Goal: Task Accomplishment & Management: Manage account settings

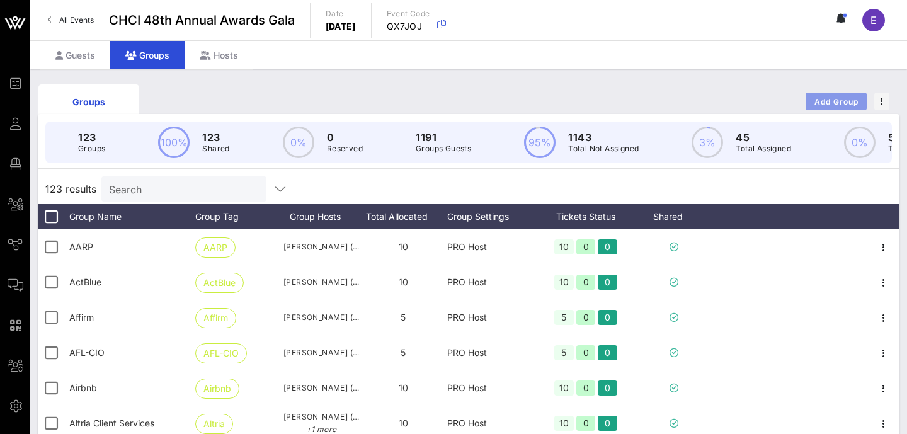
click at [842, 99] on span "Add Group" at bounding box center [836, 101] width 45 height 9
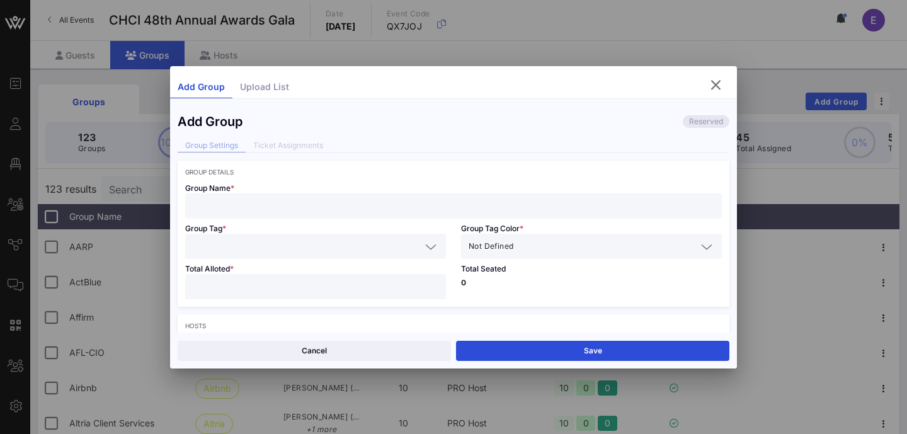
click at [410, 215] on div at bounding box center [454, 205] width 522 height 25
paste input "[PERSON_NAME] Enterprises"
type input "[PERSON_NAME] Enterprises"
click at [322, 254] on input "text" at bounding box center [307, 246] width 228 height 16
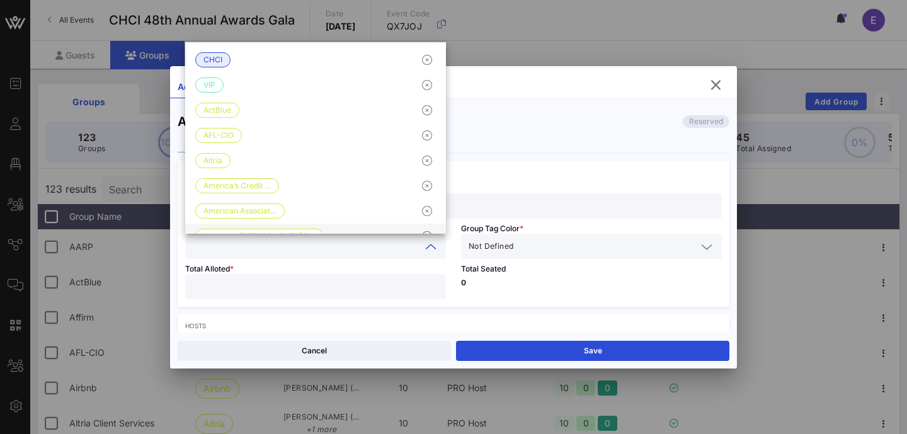
paste input "[PERSON_NAME] Enterprises"
type input "[PERSON_NAME] Enterprises"
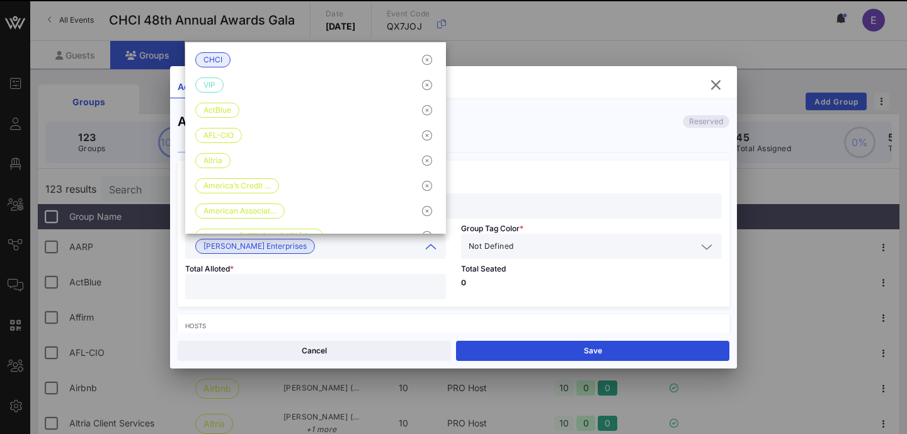
click at [587, 247] on input "text" at bounding box center [606, 246] width 181 height 16
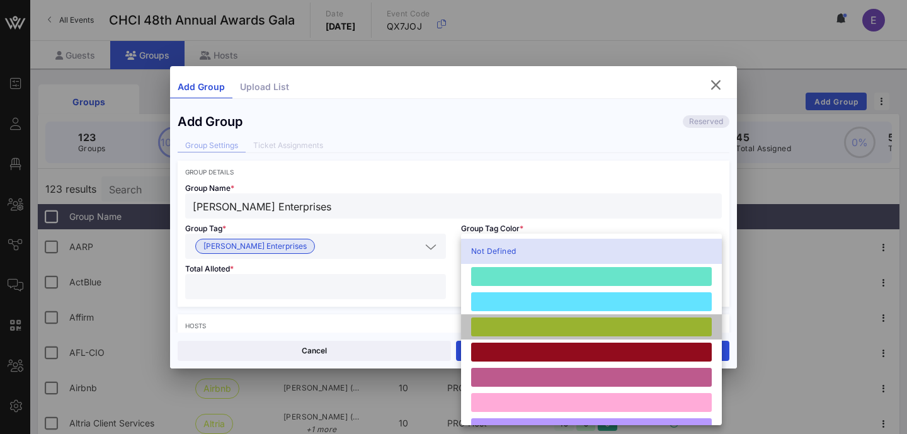
click at [524, 325] on div at bounding box center [591, 327] width 241 height 19
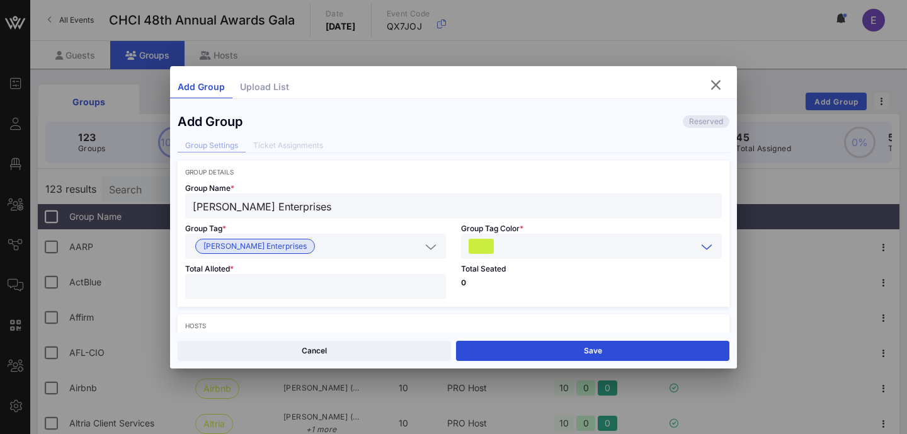
click at [354, 281] on input "number" at bounding box center [316, 287] width 246 height 16
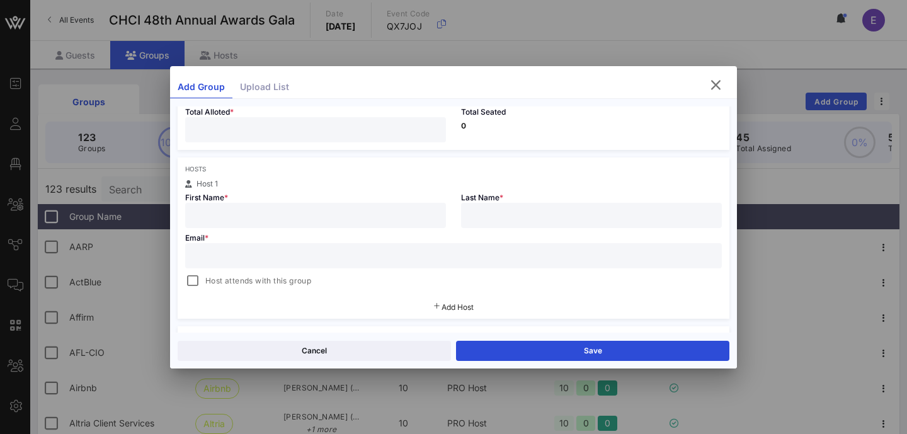
scroll to position [160, 0]
type input "**"
click at [273, 207] on input "text" at bounding box center [316, 212] width 246 height 16
paste input "[PERSON_NAME]"
drag, startPoint x: 228, startPoint y: 216, endPoint x: 348, endPoint y: 209, distance: 120.6
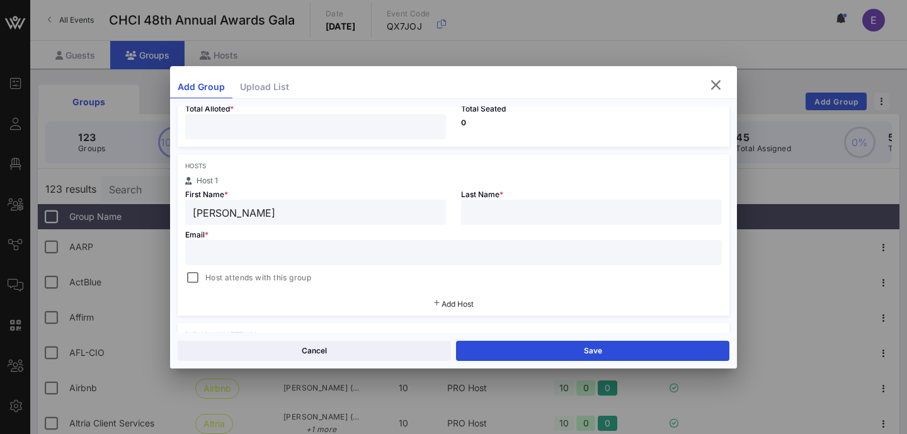
click at [348, 209] on input "[PERSON_NAME]" at bounding box center [316, 212] width 246 height 16
type input "[PERSON_NAME]"
paste input "[PERSON_NAME]"
type input "[PERSON_NAME]"
click at [334, 250] on input "text" at bounding box center [454, 252] width 522 height 16
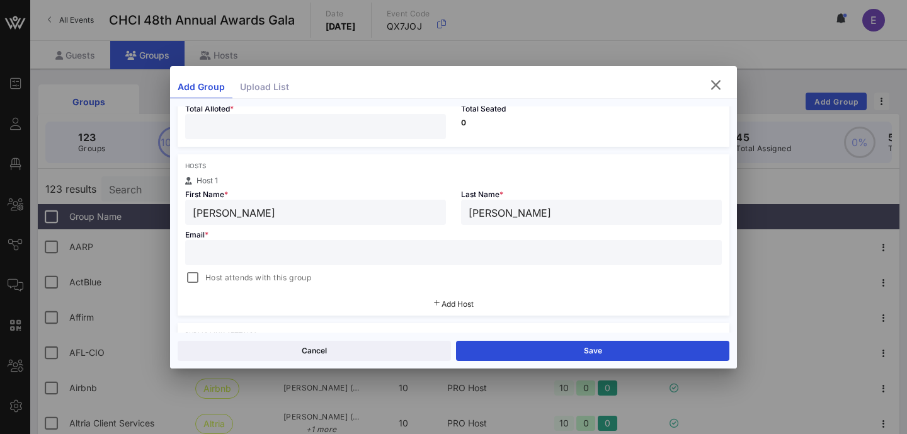
paste input "[PERSON_NAME][EMAIL_ADDRESS][DOMAIN_NAME]"
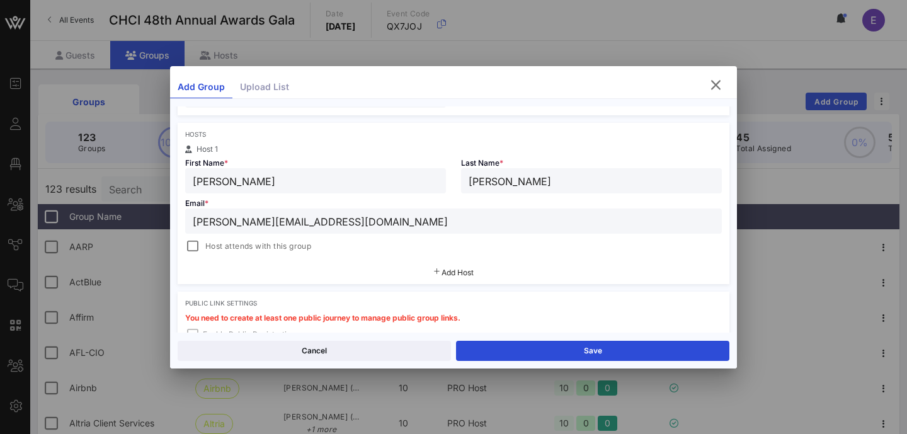
type input "[PERSON_NAME][EMAIL_ADDRESS][DOMAIN_NAME]"
click at [467, 276] on span "Add Host" at bounding box center [458, 272] width 32 height 9
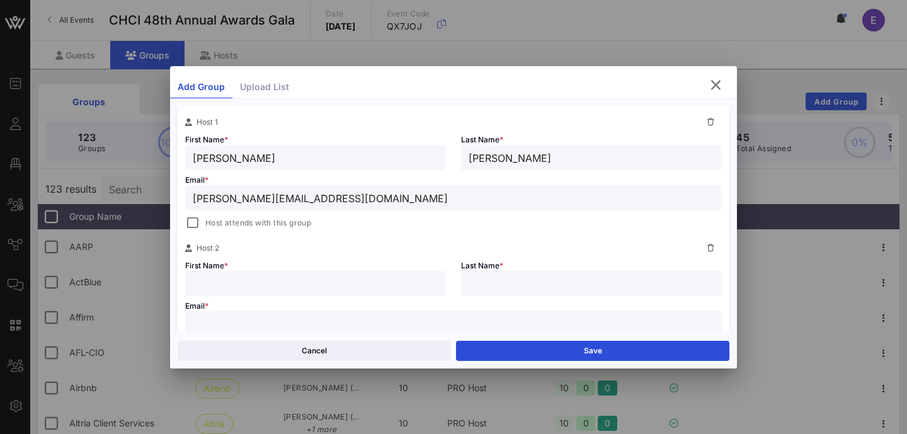
scroll to position [235, 0]
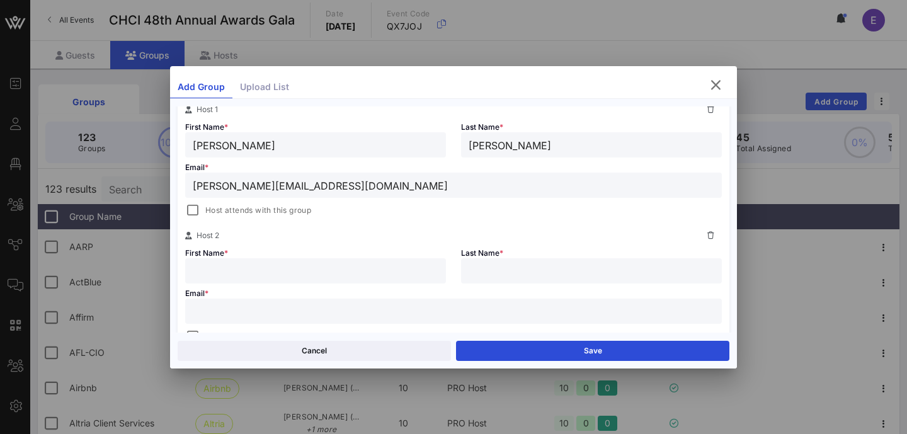
click at [360, 270] on input "text" at bounding box center [316, 271] width 246 height 16
paste input "[PERSON_NAME]"
click at [257, 270] on input "[PERSON_NAME]" at bounding box center [316, 271] width 246 height 16
type input "[PERSON_NAME]"
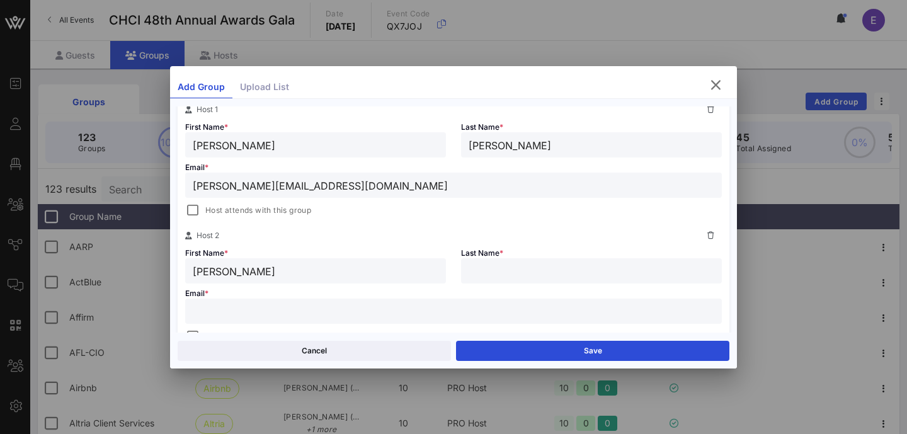
paste input "[PERSON_NAME]"
type input "[PERSON_NAME]"
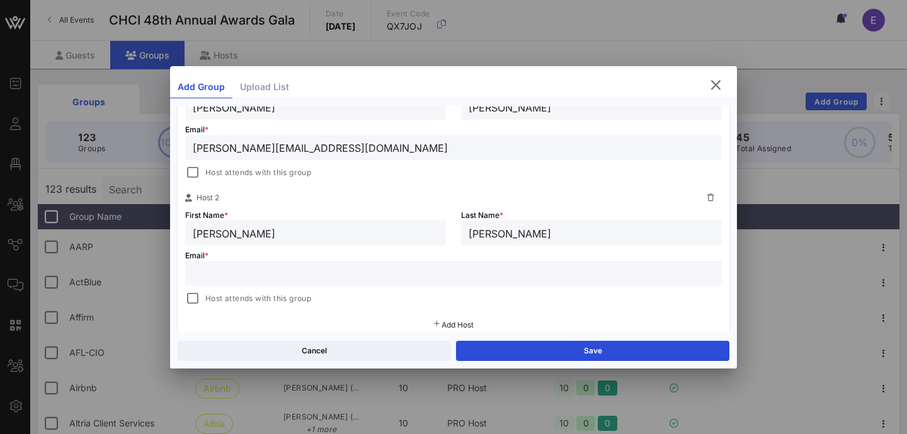
scroll to position [278, 0]
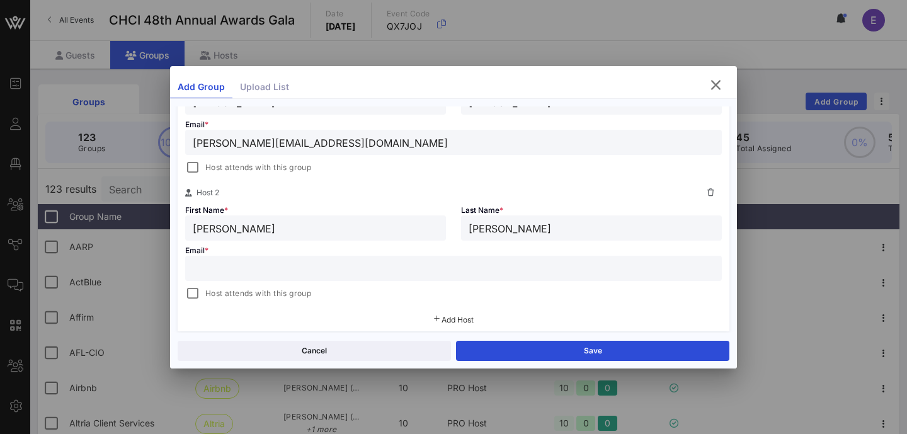
click at [285, 273] on input "text" at bounding box center [454, 268] width 522 height 16
paste input "[PERSON_NAME][EMAIL_ADDRESS][PERSON_NAME][DOMAIN_NAME]"
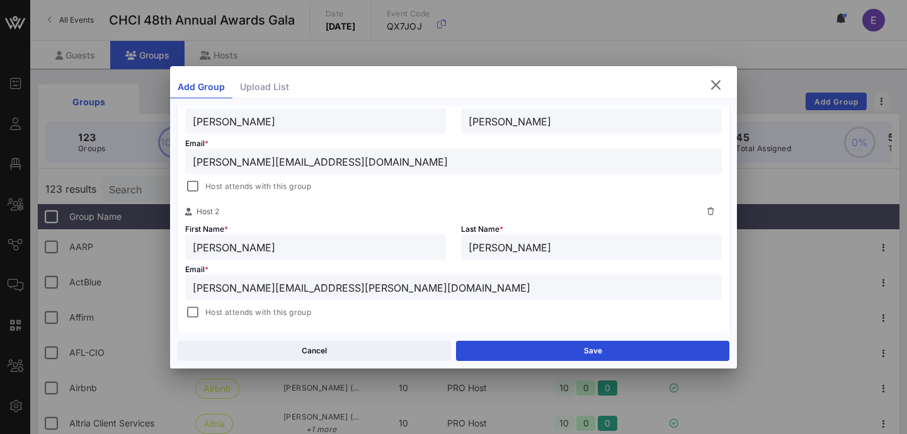
scroll to position [256, 0]
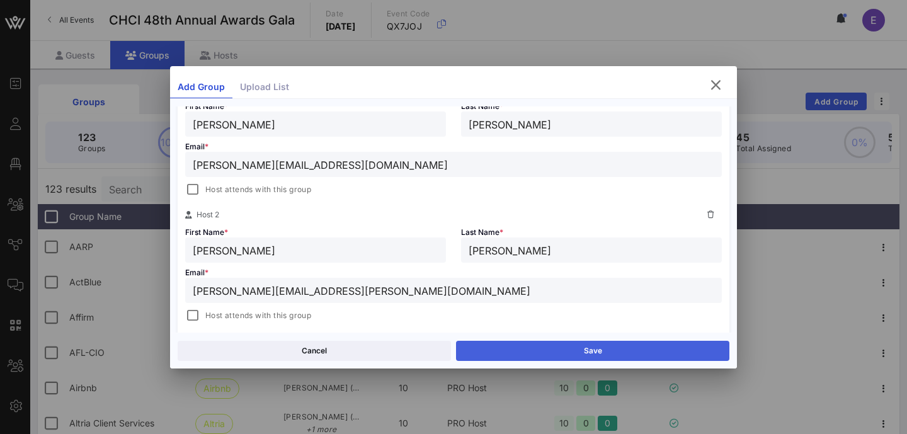
type input "[PERSON_NAME][EMAIL_ADDRESS][PERSON_NAME][DOMAIN_NAME]"
click at [555, 348] on button "Save" at bounding box center [592, 351] width 273 height 20
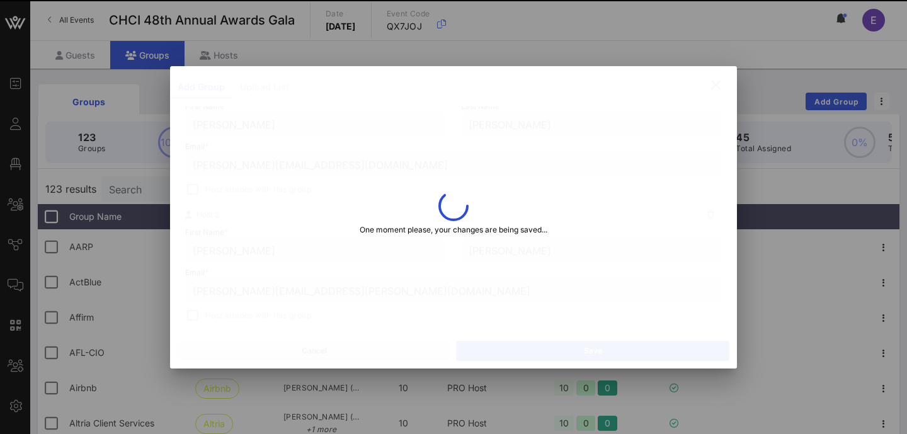
type input "[PERSON_NAME]"
type input "[PERSON_NAME][EMAIL_ADDRESS][DOMAIN_NAME]"
type input "[PERSON_NAME][EMAIL_ADDRESS][PERSON_NAME][DOMAIN_NAME]"
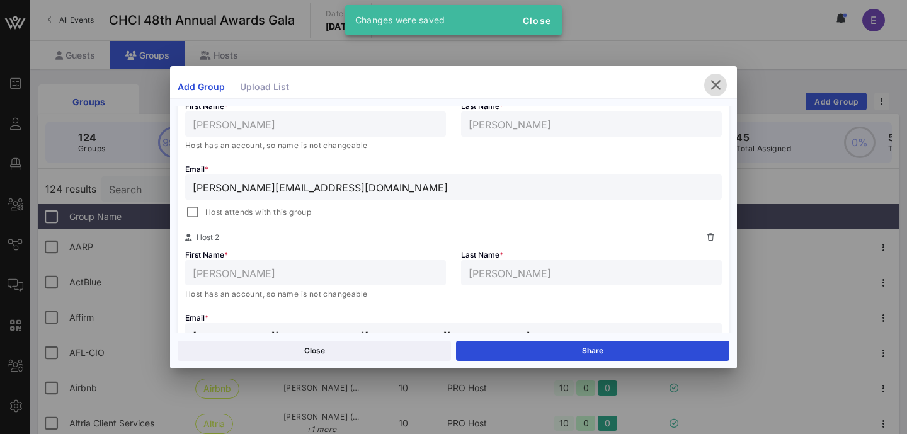
click at [715, 86] on icon "button" at bounding box center [715, 85] width 15 height 15
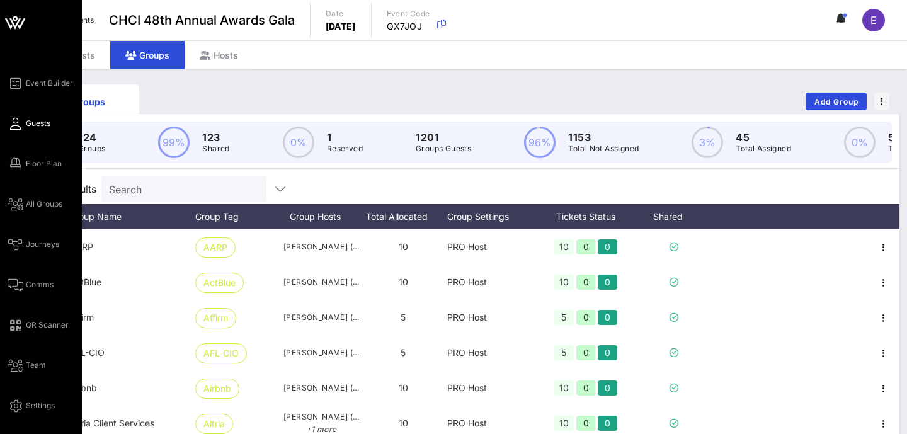
click at [33, 127] on span "Guests" at bounding box center [38, 123] width 25 height 11
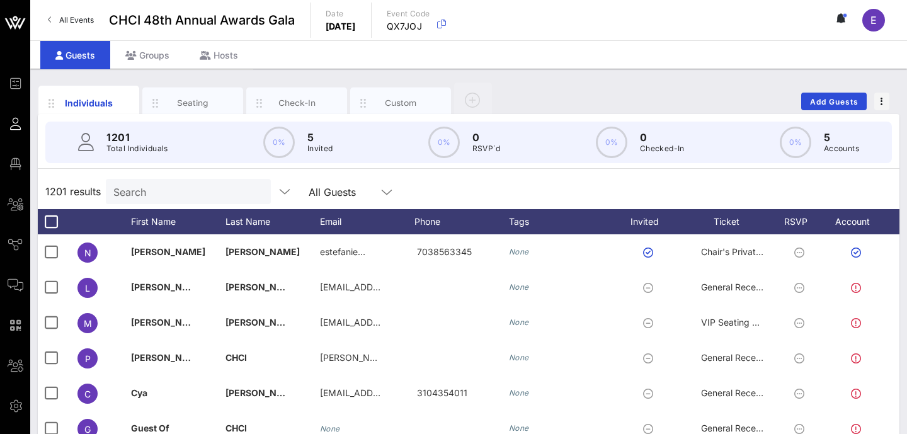
click at [159, 153] on p "Total Individuals" at bounding box center [137, 148] width 62 height 13
click at [159, 200] on div "Search" at bounding box center [186, 191] width 147 height 25
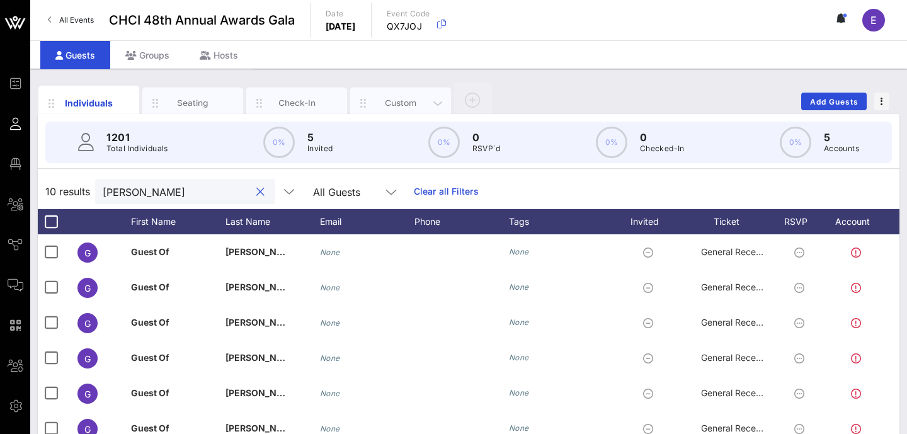
type input "[PERSON_NAME]"
click at [374, 96] on div "Custom" at bounding box center [400, 104] width 101 height 32
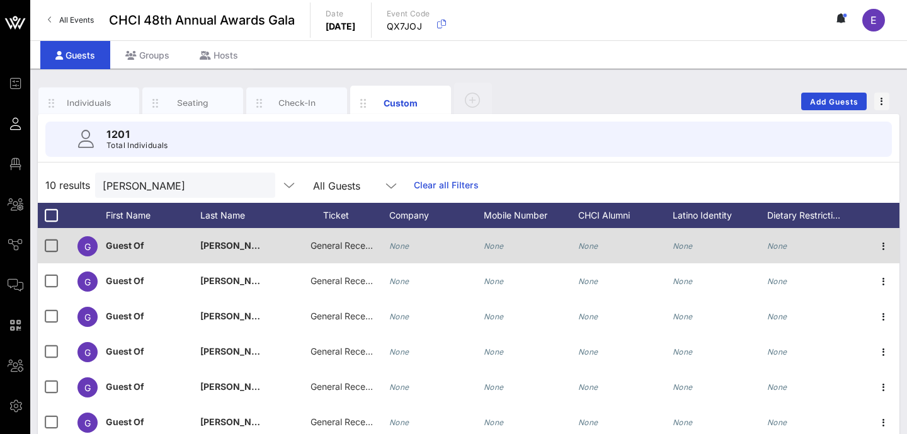
click at [336, 252] on div "General Reception" at bounding box center [342, 245] width 63 height 35
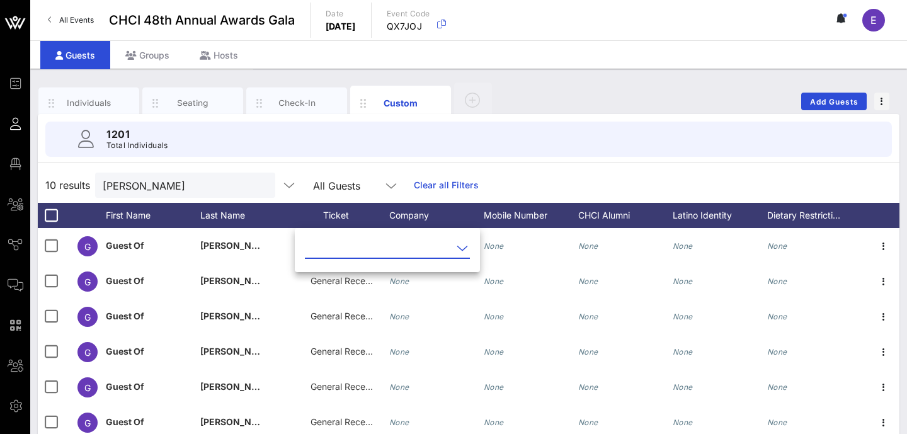
click at [356, 256] on input "text" at bounding box center [378, 248] width 147 height 20
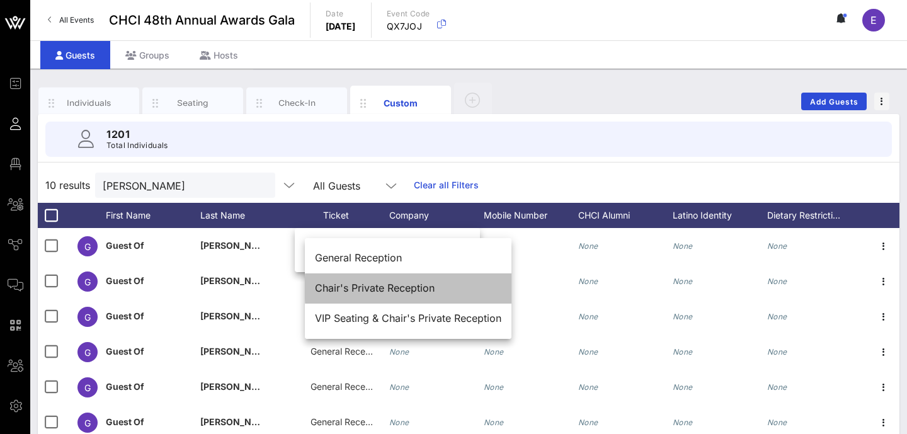
click at [360, 287] on div "Chair's Private Reception" at bounding box center [408, 288] width 187 height 12
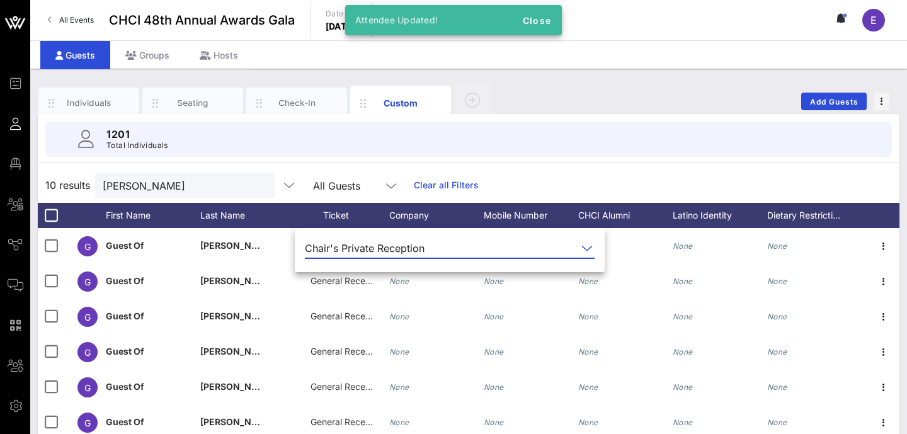
click at [629, 175] on div "10 results [PERSON_NAME] All Guests Clear all Filters" at bounding box center [469, 185] width 862 height 35
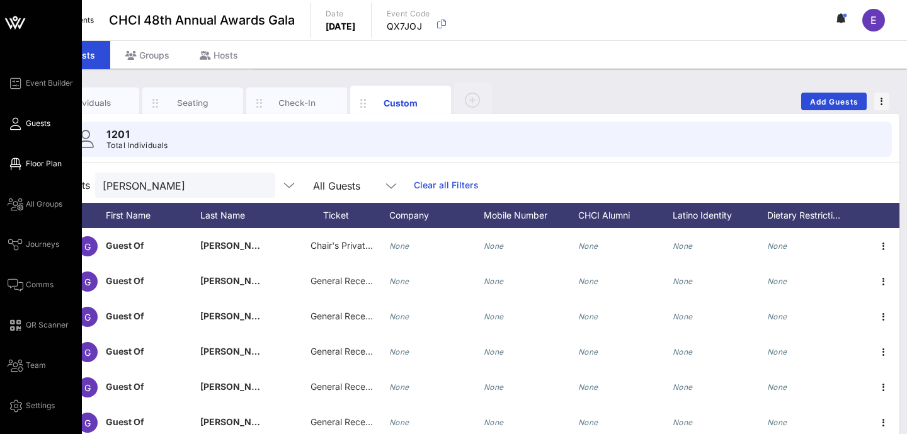
click at [14, 165] on icon at bounding box center [16, 164] width 16 height 2
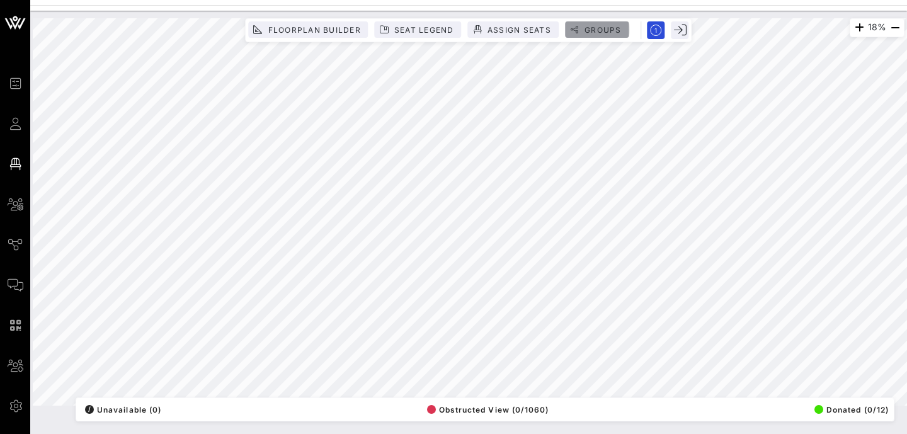
click at [599, 28] on span "Groups" at bounding box center [603, 29] width 38 height 9
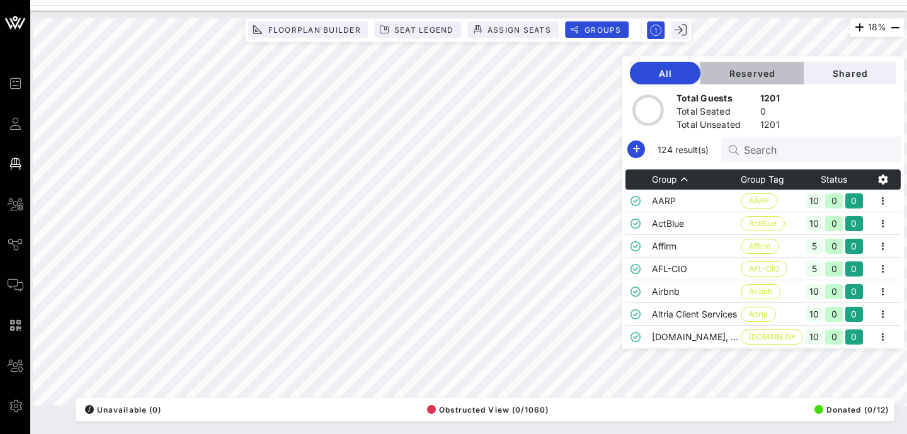
click at [776, 74] on span "Reserved" at bounding box center [752, 73] width 83 height 11
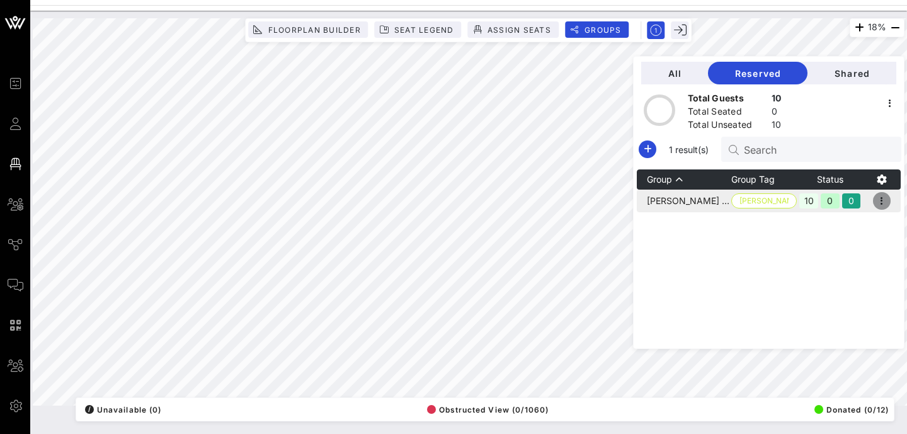
click at [888, 205] on icon "button" at bounding box center [882, 200] width 15 height 15
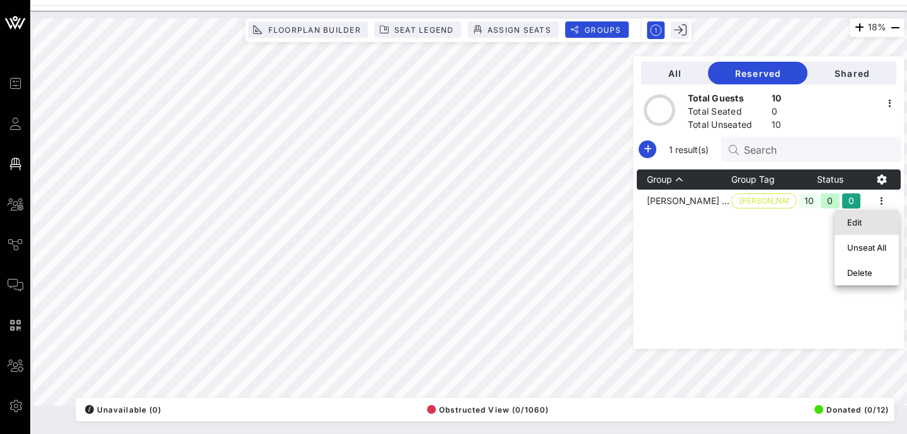
click at [864, 225] on div "Edit" at bounding box center [867, 222] width 39 height 10
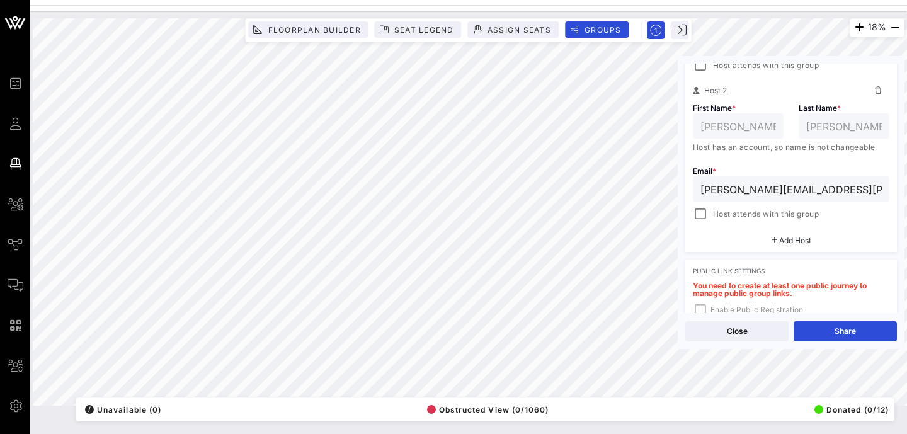
scroll to position [527, 0]
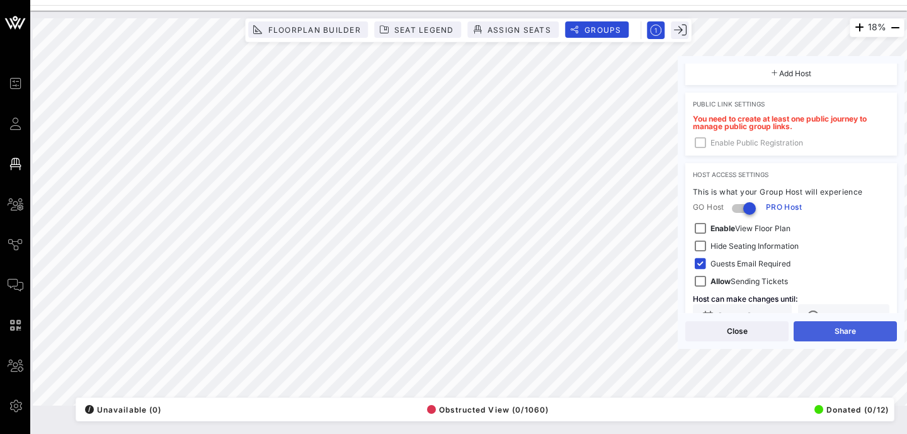
click at [858, 331] on button "Share" at bounding box center [845, 331] width 103 height 20
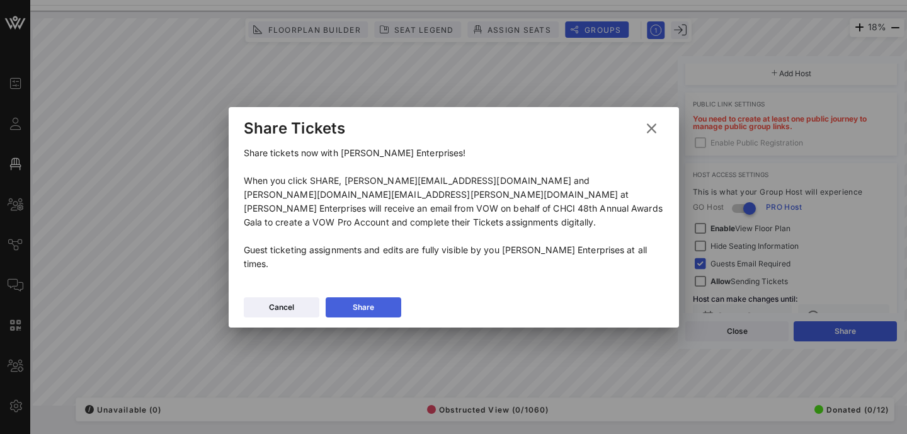
click at [355, 297] on button "Share" at bounding box center [364, 307] width 76 height 20
